Goal: Use online tool/utility: Utilize a website feature to perform a specific function

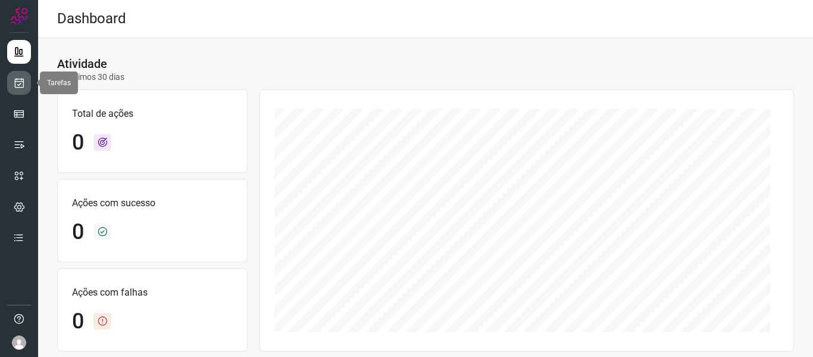
click at [17, 90] on link at bounding box center [19, 83] width 24 height 24
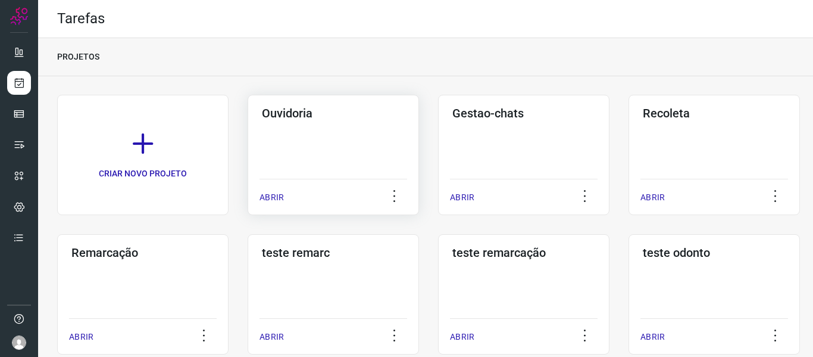
click at [289, 196] on div "ABRIR" at bounding box center [334, 194] width 148 height 30
click at [277, 193] on p "ABRIR" at bounding box center [272, 197] width 24 height 13
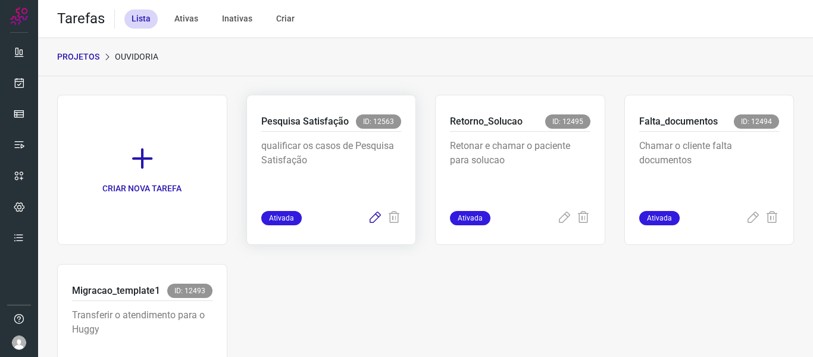
click at [370, 223] on icon at bounding box center [375, 218] width 14 height 14
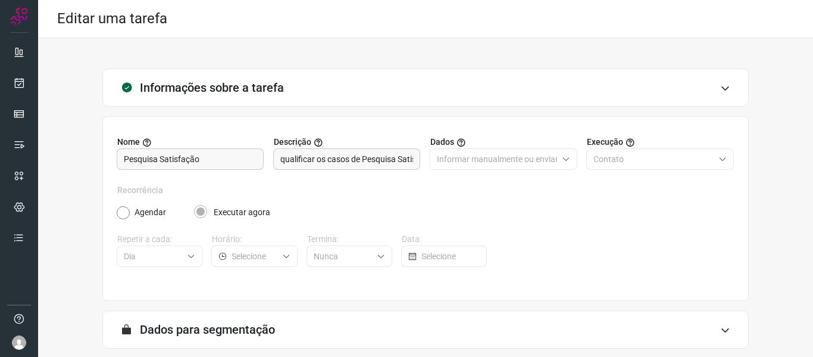
scroll to position [108, 0]
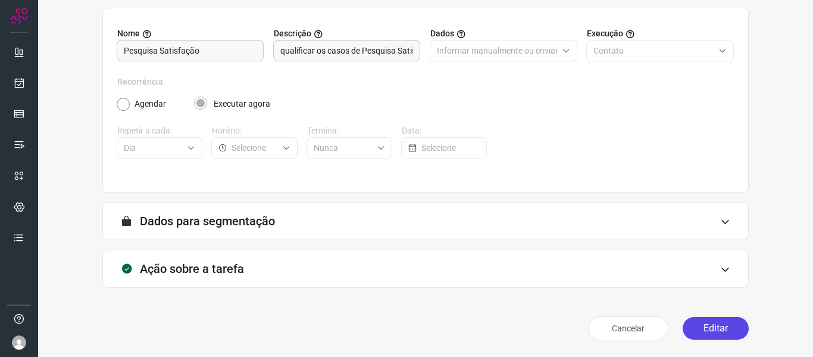
click at [714, 324] on button "Editar" at bounding box center [716, 328] width 66 height 23
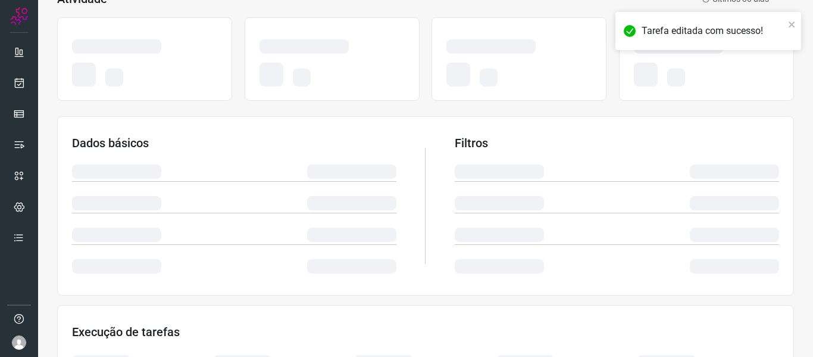
click at [362, 133] on section "Dados básicos Filtros" at bounding box center [425, 205] width 737 height 179
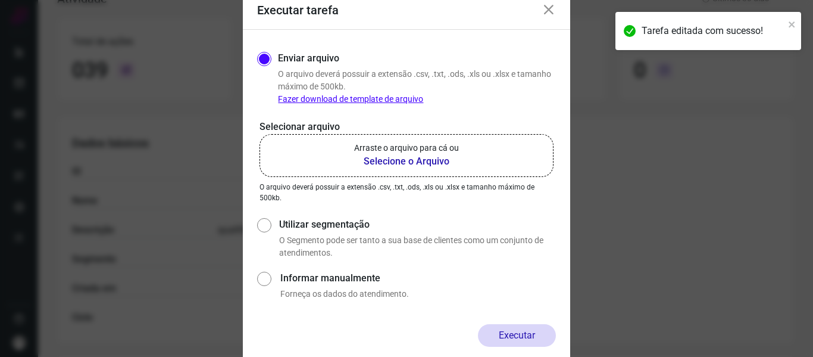
click at [415, 142] on p "Arraste o arquivo para cá ou" at bounding box center [406, 148] width 105 height 13
click at [0, 0] on input "Arraste o arquivo para cá ou Selecione o Arquivo" at bounding box center [0, 0] width 0 height 0
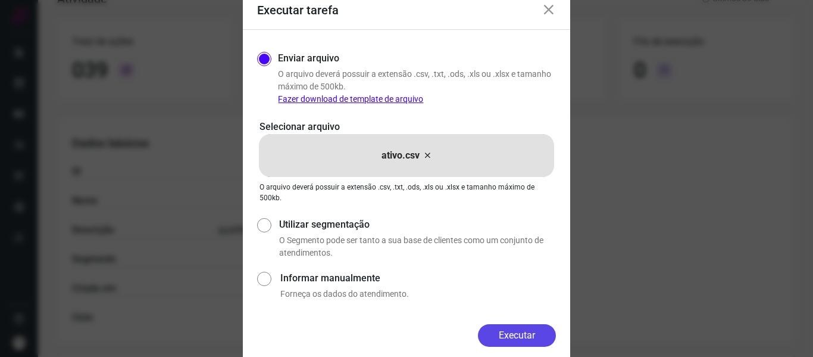
click at [542, 338] on button "Executar" at bounding box center [517, 335] width 78 height 23
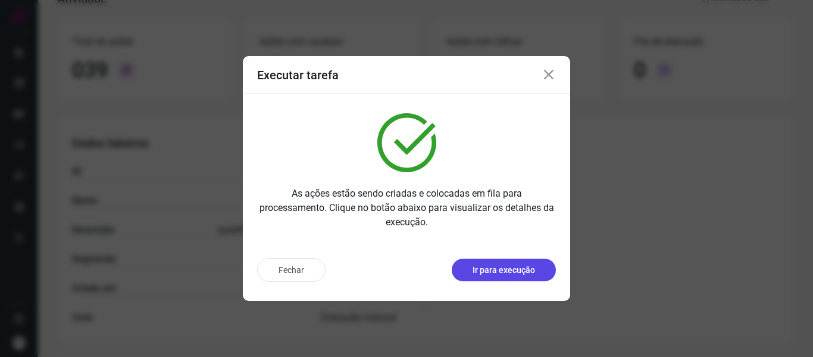
click at [518, 275] on p "Ir para execução" at bounding box center [504, 270] width 63 height 13
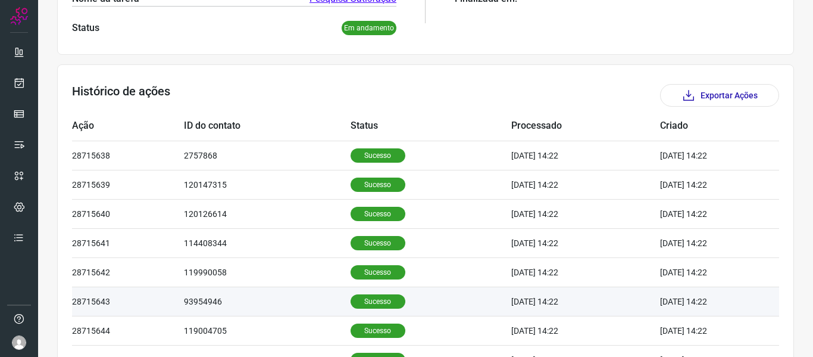
scroll to position [426, 0]
